Goal: Task Accomplishment & Management: Use online tool/utility

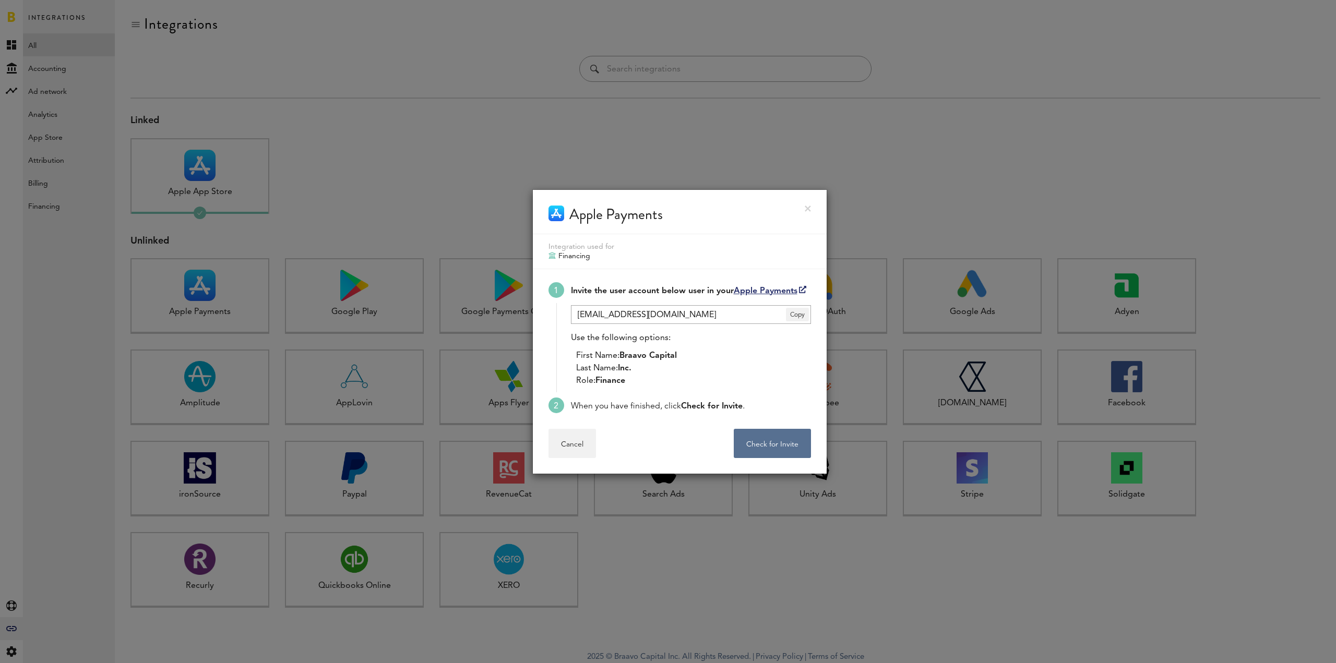
click at [769, 297] on div "Invite the user account below user in your Apple Payments" at bounding box center [691, 291] width 240 height 13
drag, startPoint x: 770, startPoint y: 295, endPoint x: 737, endPoint y: 221, distance: 81.3
click at [737, 221] on div "Apple Payments" at bounding box center [680, 212] width 294 height 44
click at [793, 311] on span "Copy" at bounding box center [797, 315] width 23 height 14
click at [776, 290] on link "Apple Payments" at bounding box center [770, 291] width 73 height 8
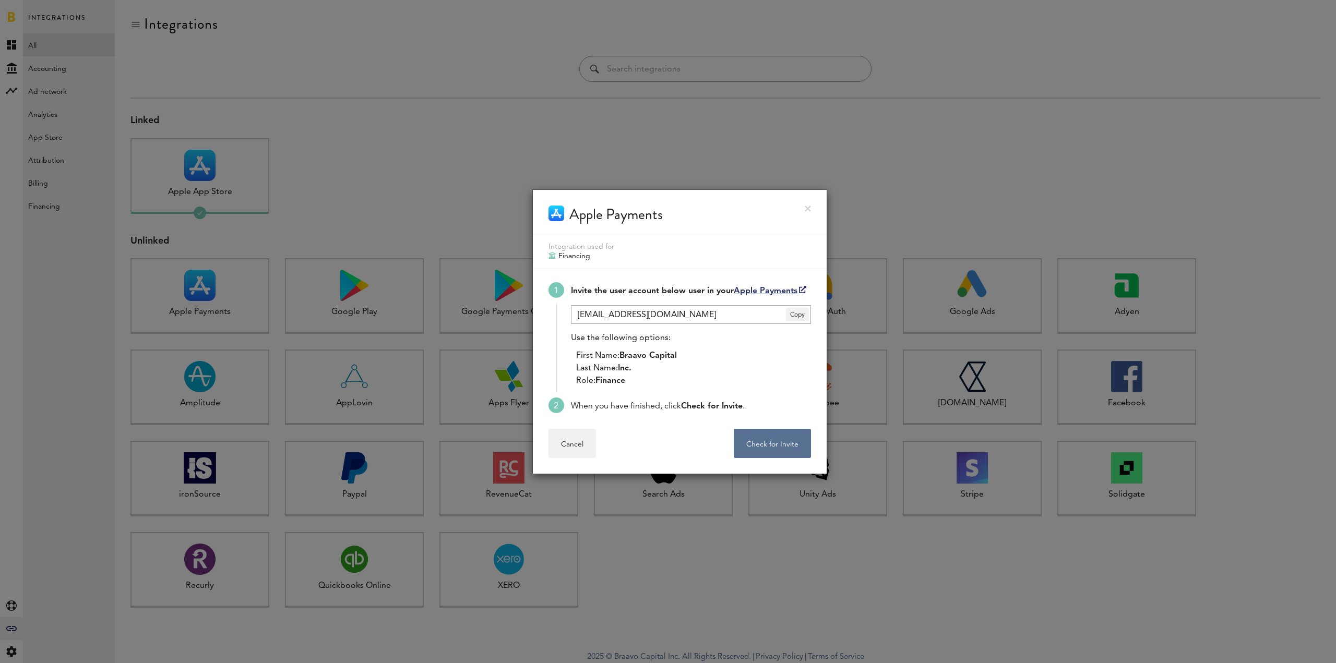
click at [588, 139] on div at bounding box center [668, 331] width 1336 height 663
click at [767, 433] on button "Check for Invite . . ." at bounding box center [772, 443] width 77 height 29
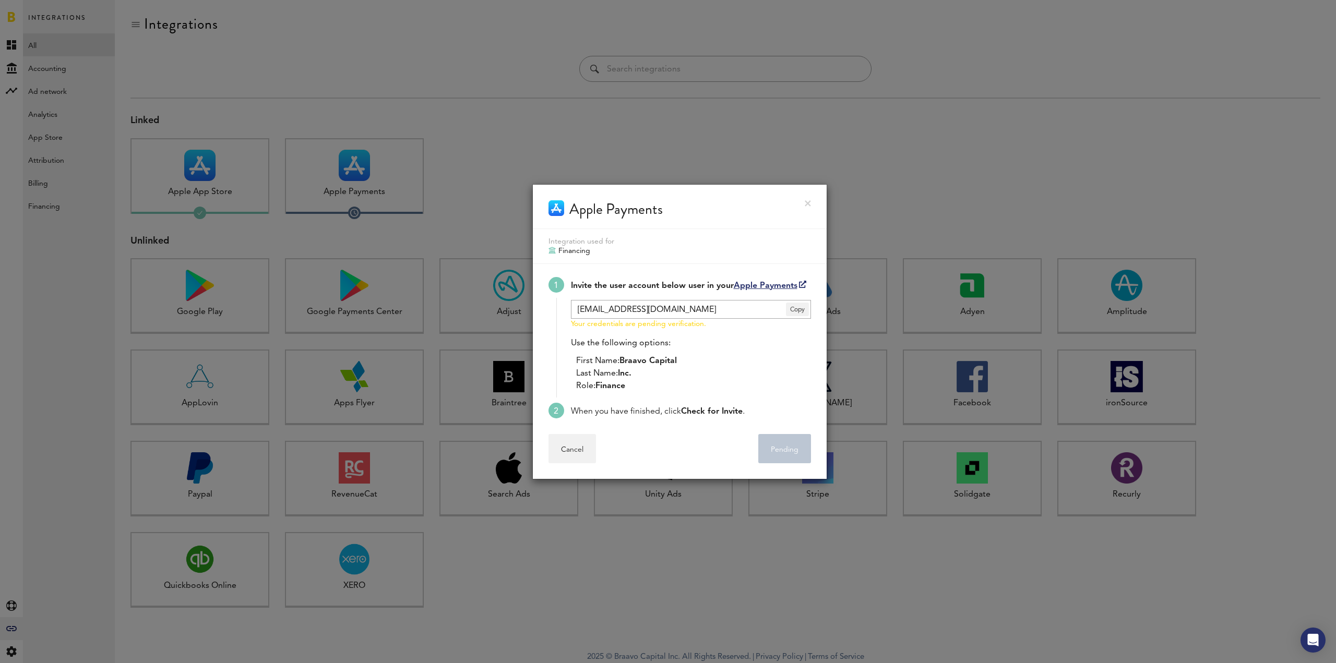
drag, startPoint x: 705, startPoint y: 328, endPoint x: 545, endPoint y: 293, distance: 163.4
click at [545, 293] on div "Invite the user account below user in your Apple Payments [EMAIL_ADDRESS][DOMAI…" at bounding box center [680, 341] width 294 height 155
copy li "Invite the user account below user in your Apple Payments Your credentials are …"
click at [679, 461] on div "Cancel Pending . . ." at bounding box center [680, 448] width 263 height 29
